Goal: Task Accomplishment & Management: Manage account settings

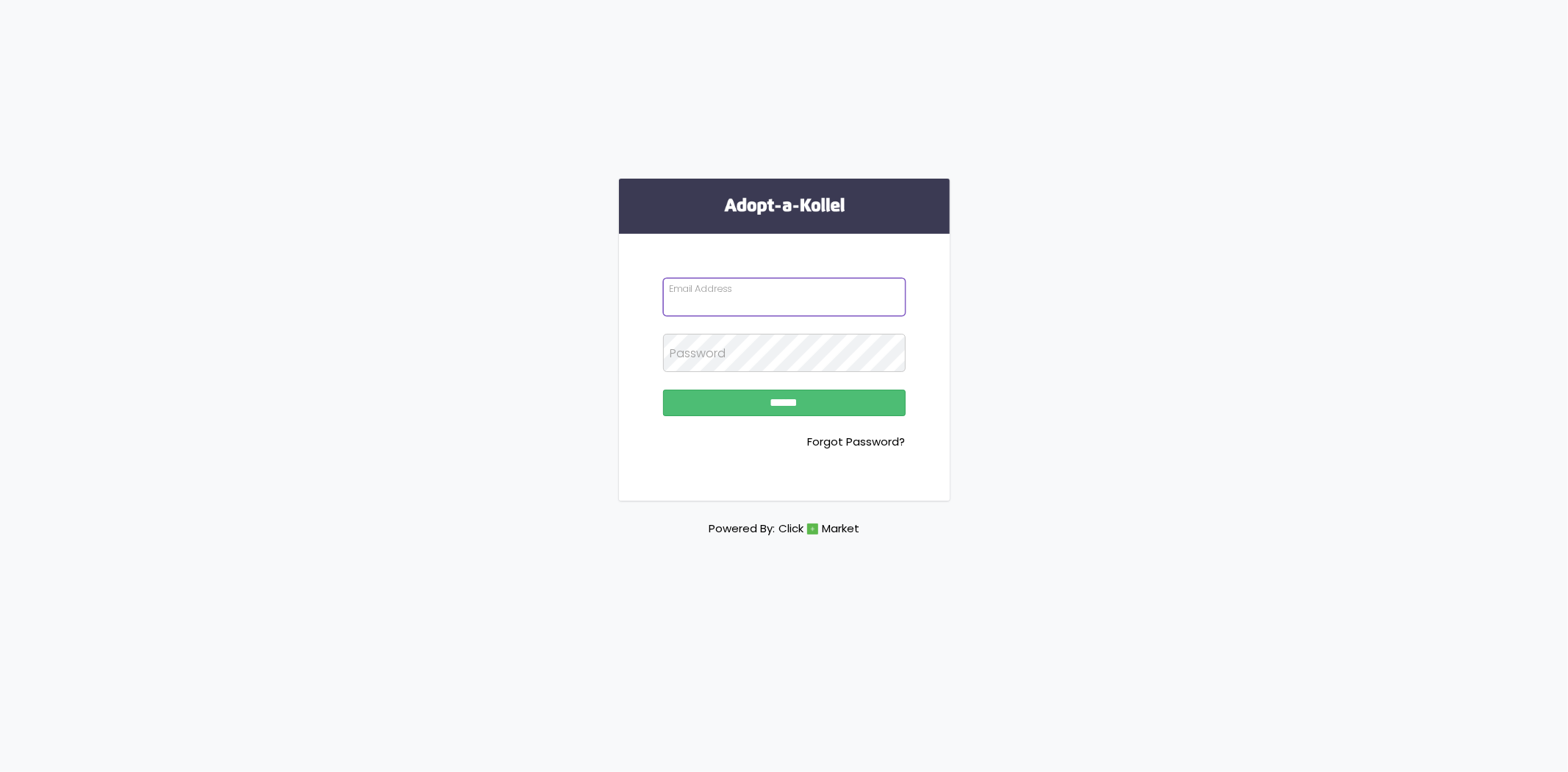
type input "**********"
click at [975, 366] on div "**********" at bounding box center [784, 359] width 1568 height 717
click at [753, 402] on input "******" at bounding box center [785, 402] width 243 height 26
